Goal: Information Seeking & Learning: Learn about a topic

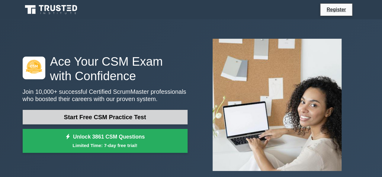
click at [130, 119] on link "Start Free CSM Practice Test" at bounding box center [105, 117] width 165 height 14
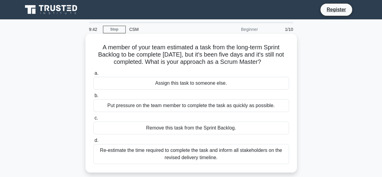
click at [164, 84] on div "Assign this task to someone else." at bounding box center [191, 83] width 196 height 13
click at [93, 75] on input "a. Assign this task to someone else." at bounding box center [93, 73] width 0 height 4
